Goal: Information Seeking & Learning: Learn about a topic

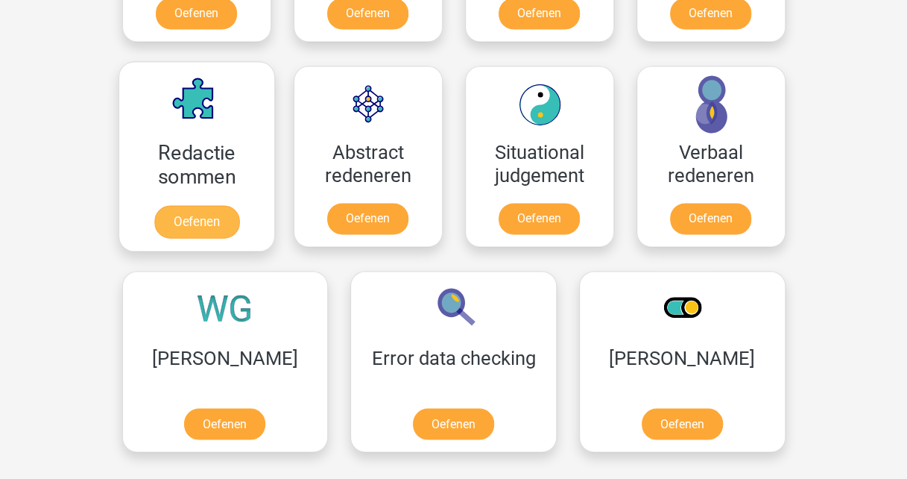
scroll to position [745, 0]
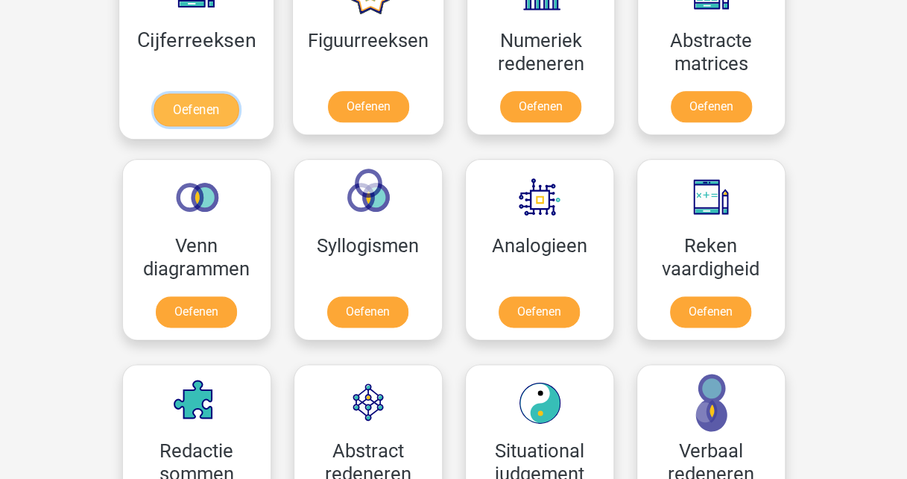
click at [204, 93] on link "Oefenen" at bounding box center [196, 109] width 85 height 33
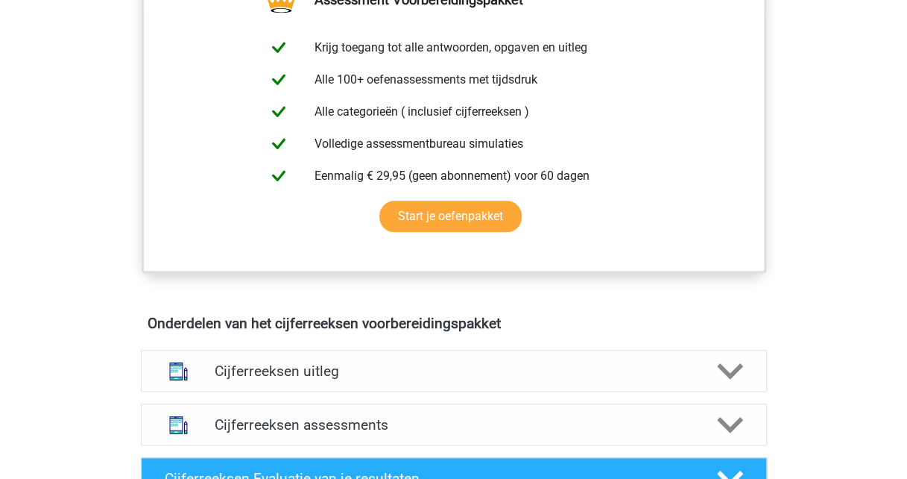
scroll to position [820, 0]
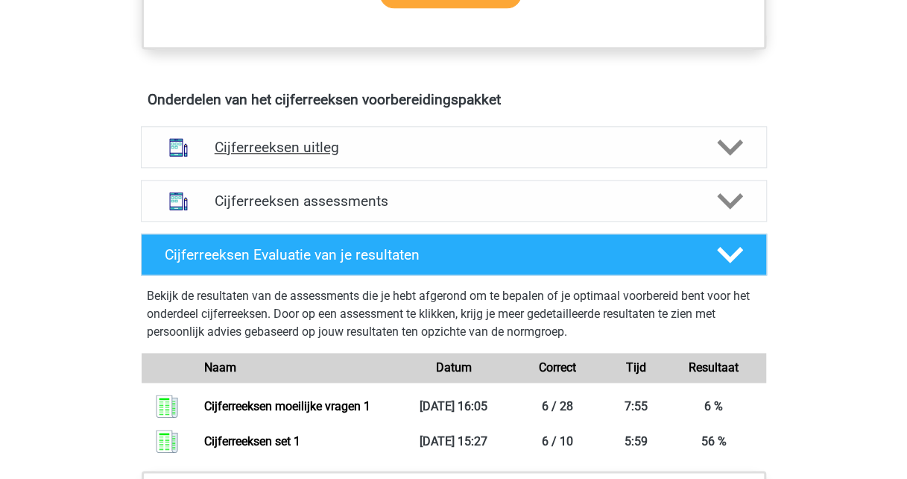
click at [742, 160] on icon at bounding box center [730, 147] width 26 height 26
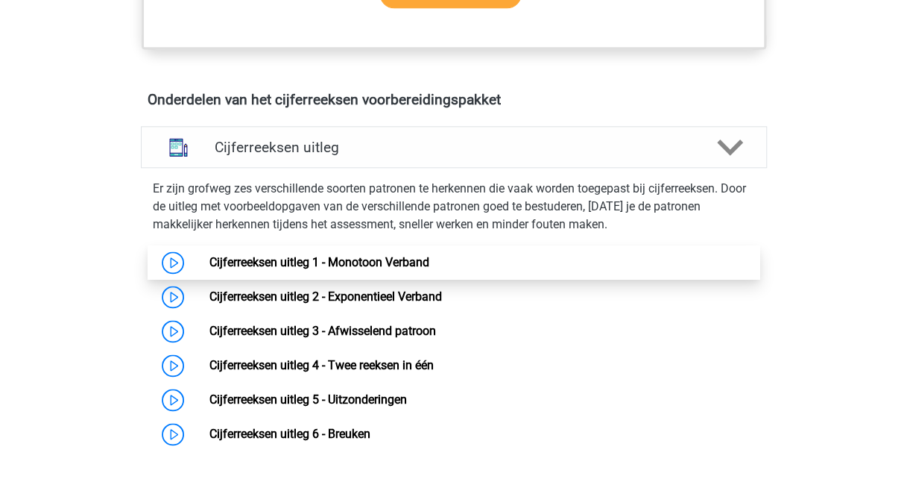
scroll to position [895, 0]
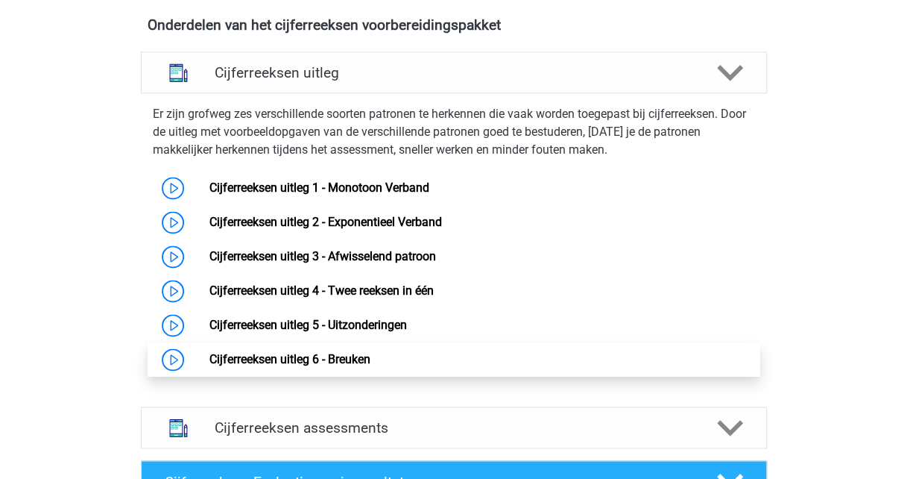
click at [340, 366] on link "Cijferreeksen uitleg 6 - Breuken" at bounding box center [289, 359] width 161 height 14
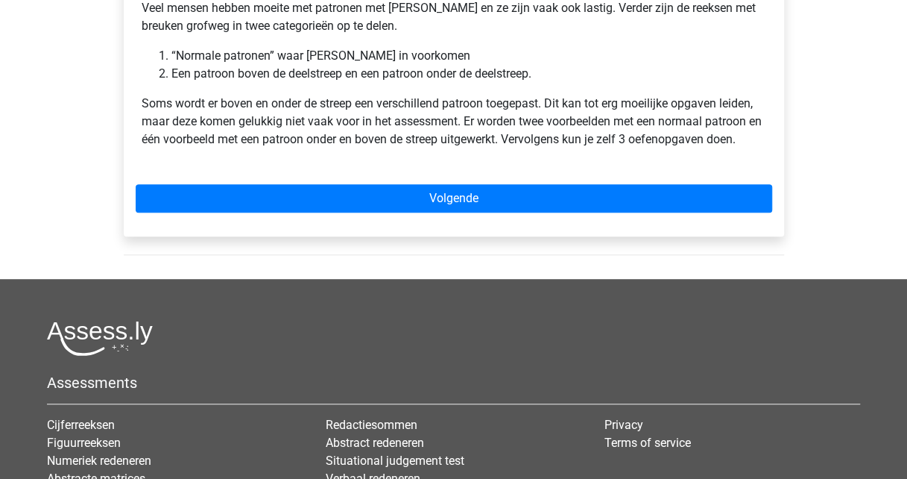
scroll to position [373, 0]
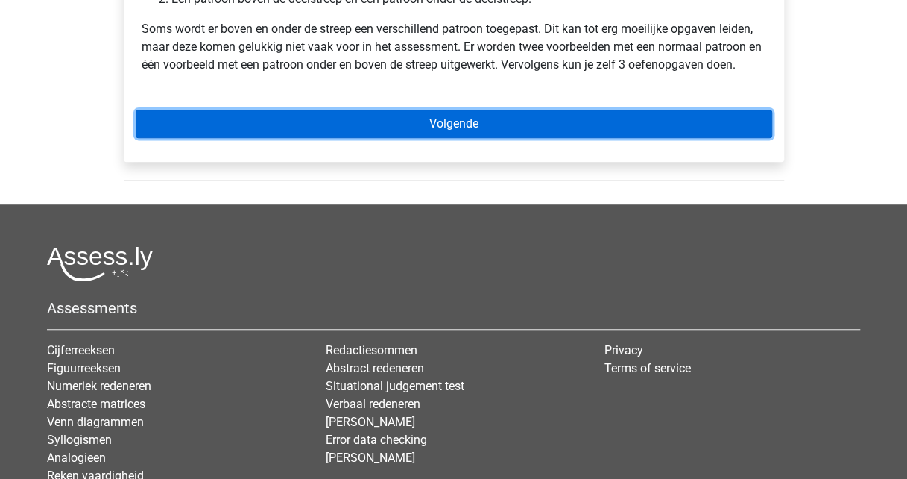
click at [444, 120] on link "Volgende" at bounding box center [454, 124] width 637 height 28
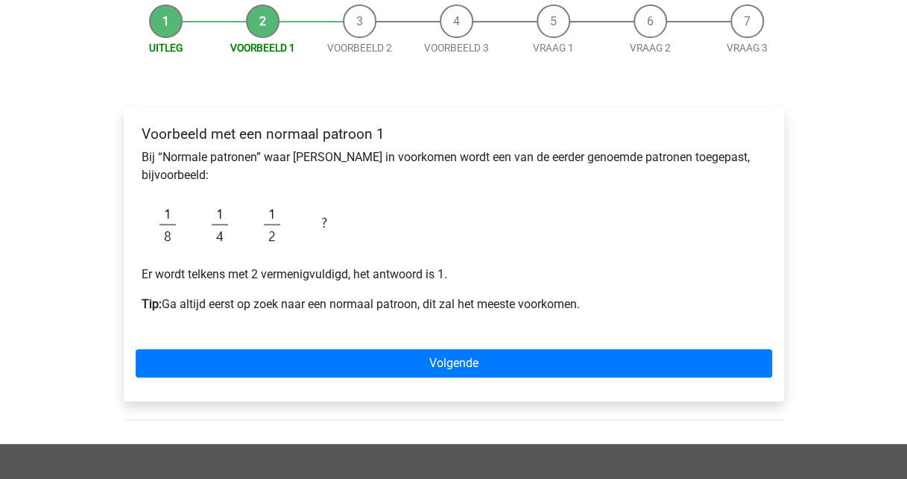
scroll to position [224, 0]
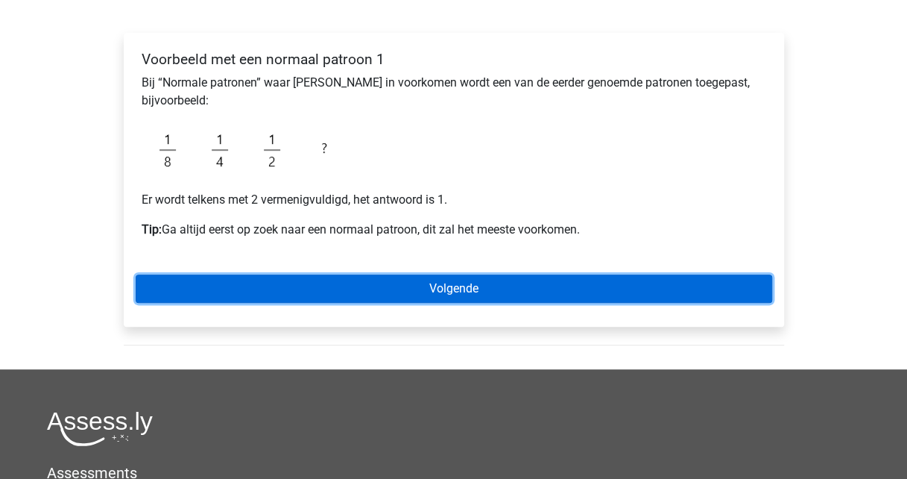
click at [474, 287] on link "Volgende" at bounding box center [454, 288] width 637 height 28
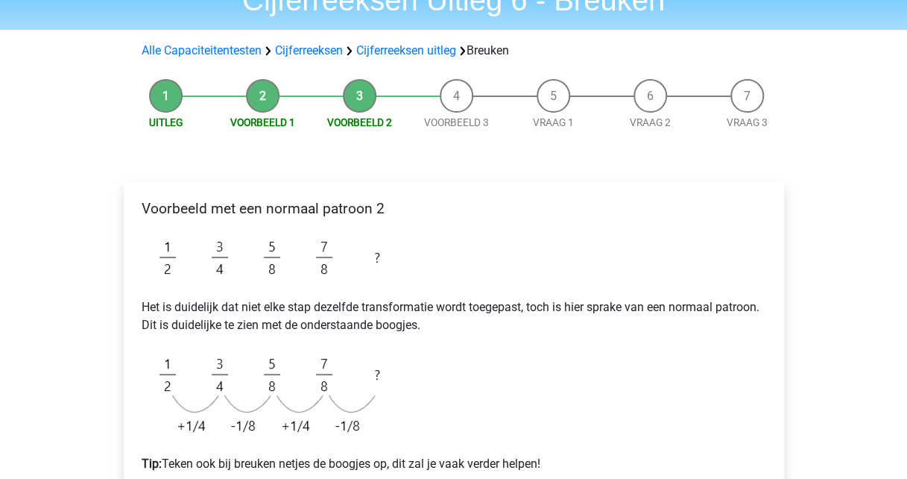
scroll to position [298, 0]
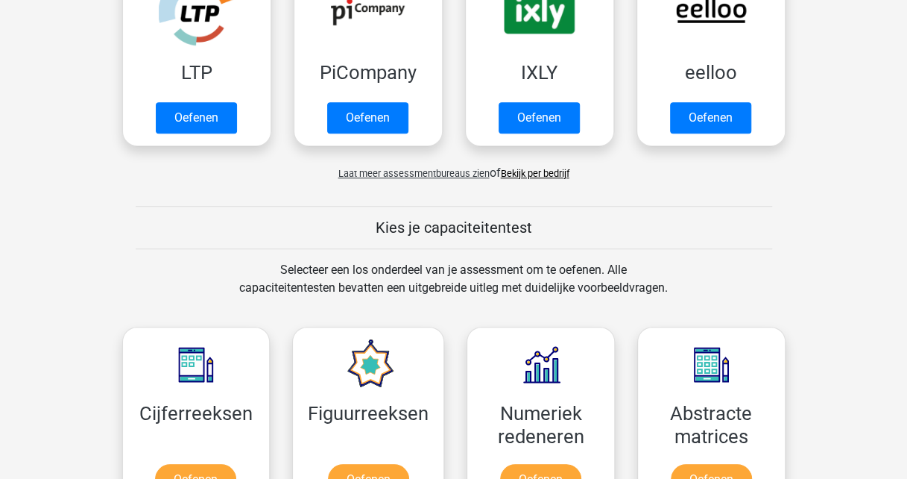
scroll to position [522, 0]
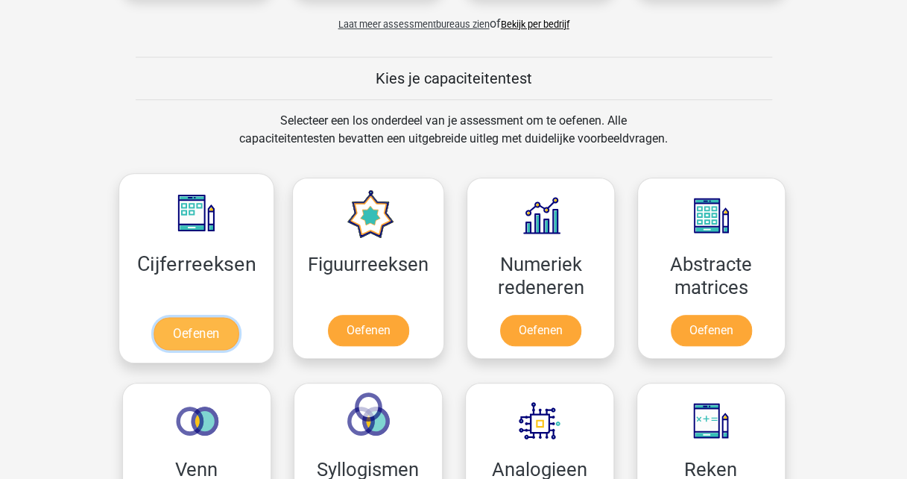
click at [198, 317] on link "Oefenen" at bounding box center [196, 333] width 85 height 33
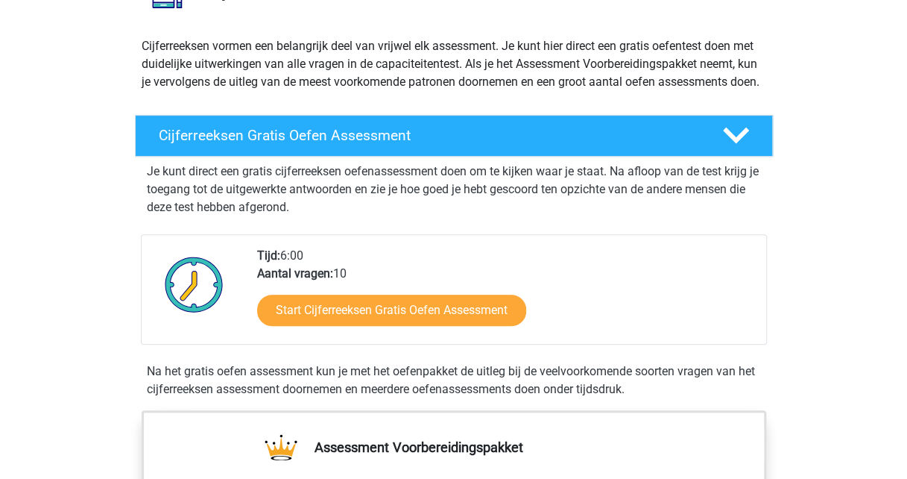
scroll to position [224, 0]
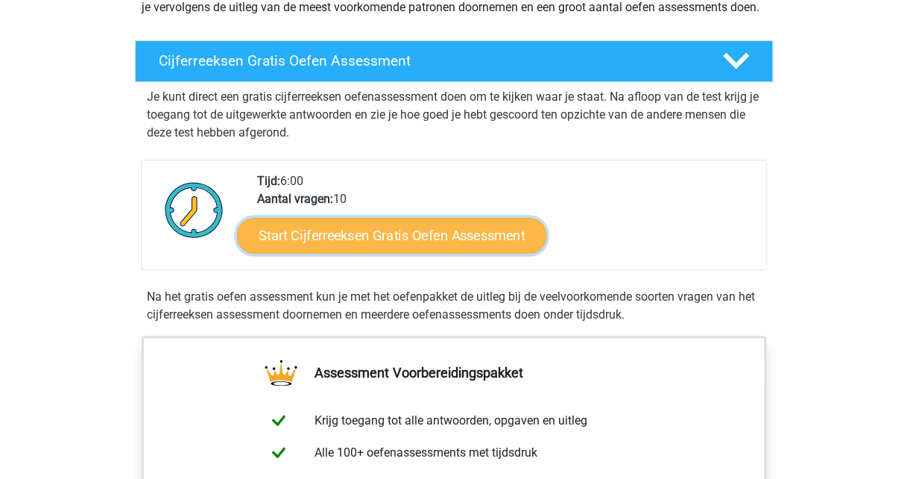
click at [299, 253] on link "Start Cijferreeksen Gratis Oefen Assessment" at bounding box center [391, 235] width 309 height 36
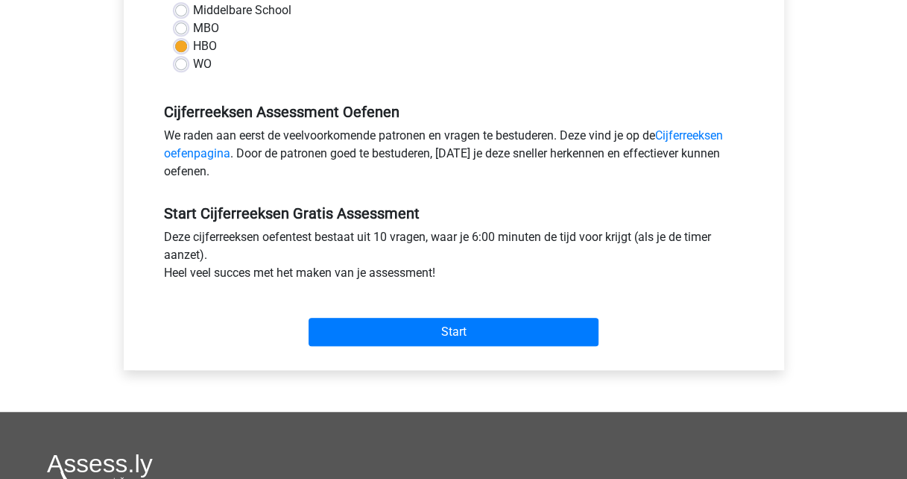
scroll to position [447, 0]
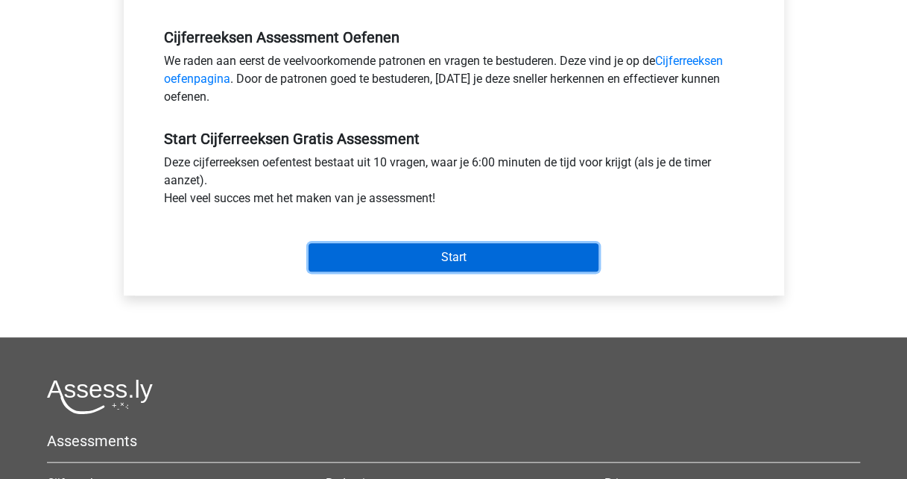
click at [367, 263] on input "Start" at bounding box center [454, 257] width 290 height 28
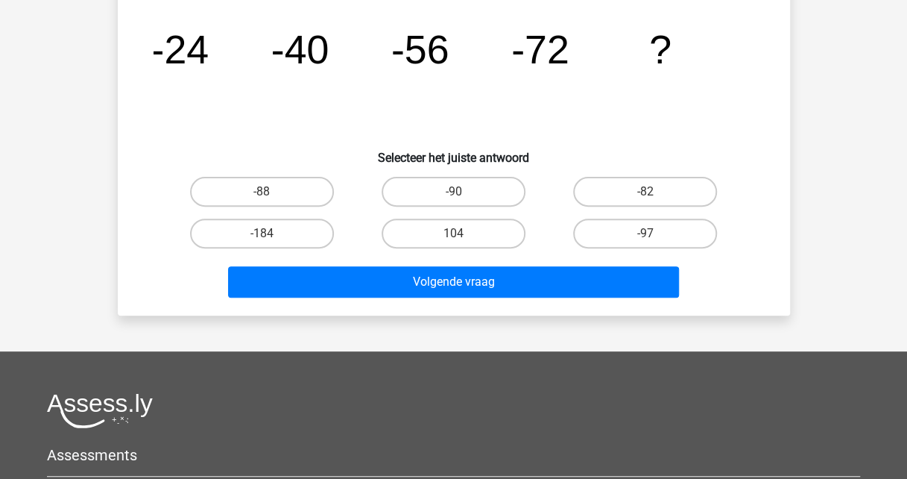
scroll to position [224, 0]
